Goal: Information Seeking & Learning: Learn about a topic

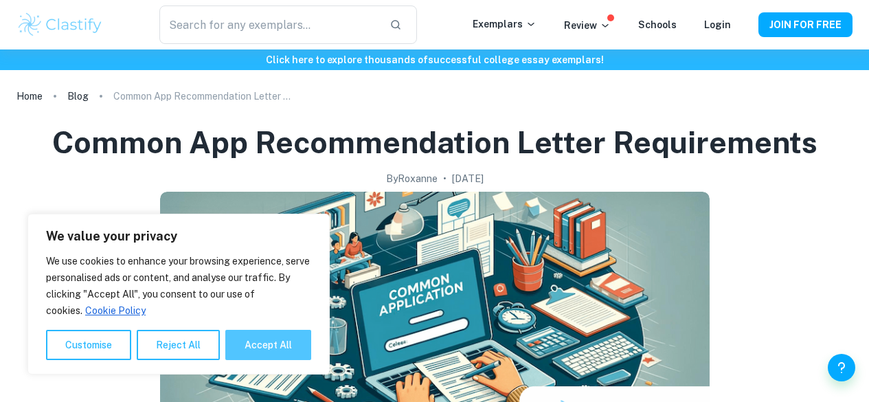
click at [251, 343] on button "Accept All" at bounding box center [268, 345] width 86 height 30
checkbox input "true"
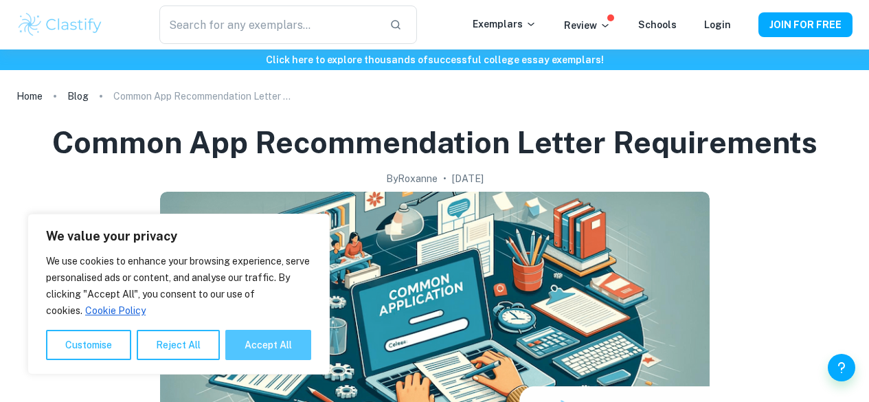
checkbox input "true"
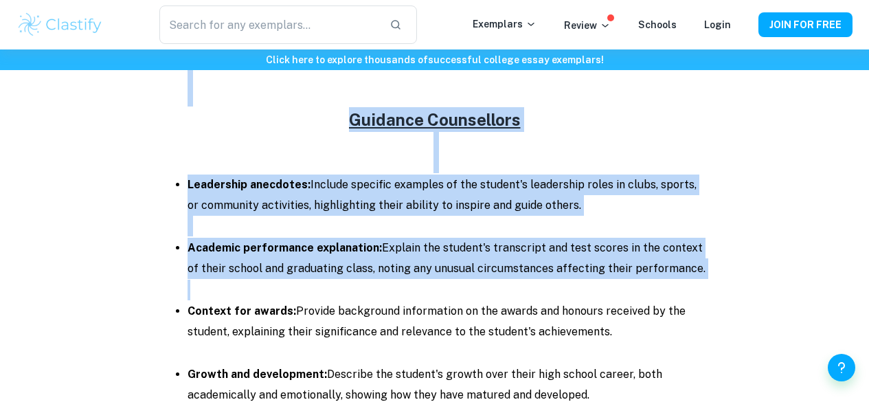
scroll to position [1483, 0]
drag, startPoint x: 238, startPoint y: 189, endPoint x: 530, endPoint y: 119, distance: 300.8
copy div "Loremi Dol Sitametconsect Adipis Elitseddoeiu Temporin Utlaboree doloremagn: Al…"
